Goal: Task Accomplishment & Management: Manage account settings

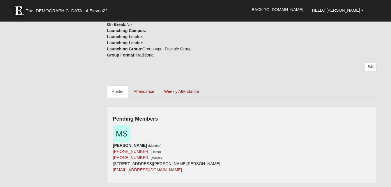
scroll to position [208, 0]
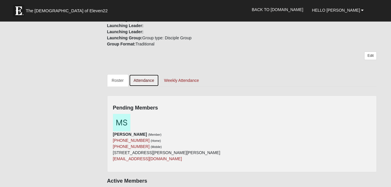
click at [141, 74] on link "Attendance" at bounding box center [144, 80] width 30 height 12
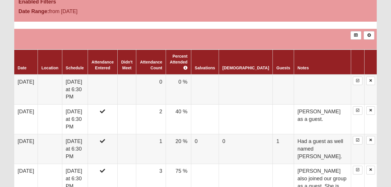
scroll to position [320, 0]
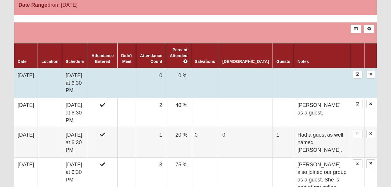
click at [164, 79] on td "0" at bounding box center [151, 83] width 30 height 30
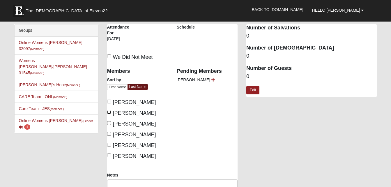
click at [109, 111] on input "[PERSON_NAME]" at bounding box center [109, 112] width 4 height 4
checkbox input "true"
click at [109, 122] on input "[PERSON_NAME]" at bounding box center [109, 123] width 4 height 4
checkbox input "true"
click at [109, 136] on label "Dirickson, Cassandra" at bounding box center [131, 135] width 49 height 8
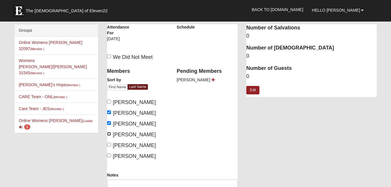
click at [109, 136] on input "Dirickson, Cassandra" at bounding box center [109, 134] width 4 height 4
checkbox input "true"
click at [109, 144] on input "Hartley, Missy" at bounding box center [109, 145] width 4 height 4
checkbox input "true"
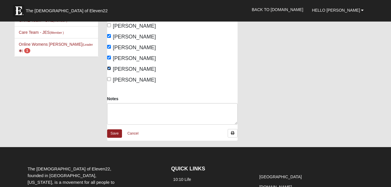
scroll to position [82, 0]
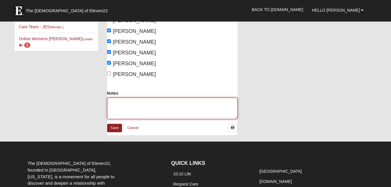
click at [161, 105] on textarea "Notes" at bounding box center [172, 108] width 130 height 22
type textarea "and Carol Thompson was a guest"
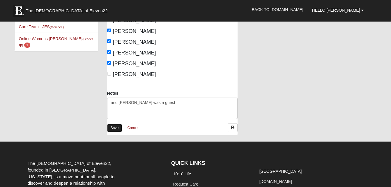
click at [115, 128] on link "Save" at bounding box center [114, 128] width 15 height 8
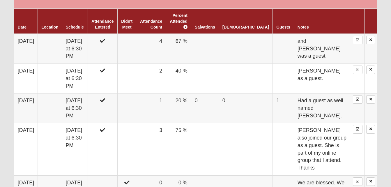
scroll to position [357, 0]
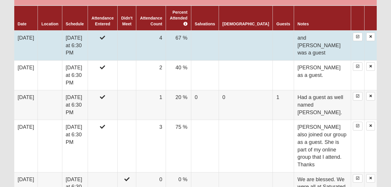
click at [166, 33] on td "4" at bounding box center [151, 46] width 30 height 30
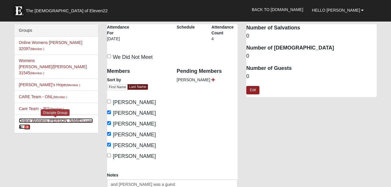
click at [55, 118] on link "Online Womens Boulineau (Leader ) 1" at bounding box center [56, 123] width 74 height 11
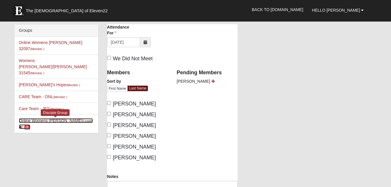
click at [44, 118] on link "Online Womens [PERSON_NAME] (Leader ) 1" at bounding box center [56, 123] width 74 height 11
click at [46, 118] on link "Online Womens [PERSON_NAME] (Leader ) 1" at bounding box center [56, 123] width 74 height 11
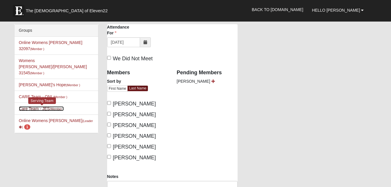
click at [44, 106] on link "Care Team - JES (Member )" at bounding box center [41, 108] width 45 height 5
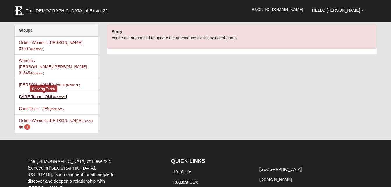
click at [57, 95] on small "(Member )" at bounding box center [60, 96] width 14 height 3
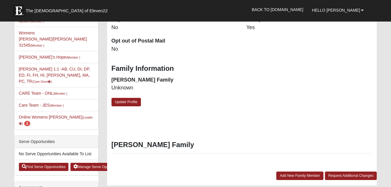
scroll to position [152, 0]
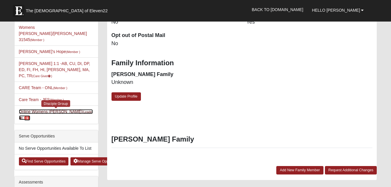
click at [62, 109] on link "Online Womens Boulineau (Leader ) 1" at bounding box center [56, 114] width 74 height 11
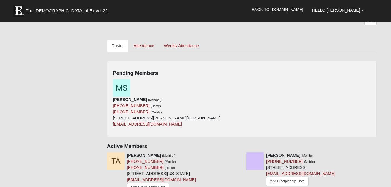
scroll to position [248, 0]
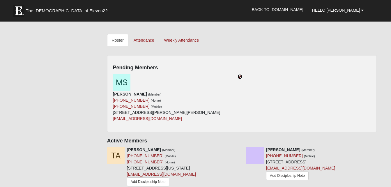
click at [239, 74] on icon at bounding box center [240, 76] width 4 height 4
